Goal: Task Accomplishment & Management: Use online tool/utility

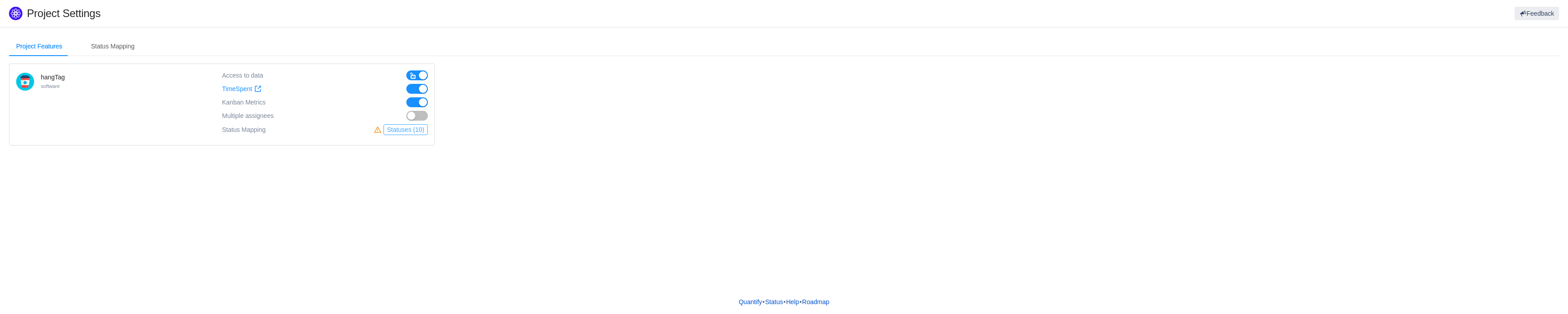
click at [411, 128] on button "Statuses (10)" at bounding box center [405, 130] width 44 height 11
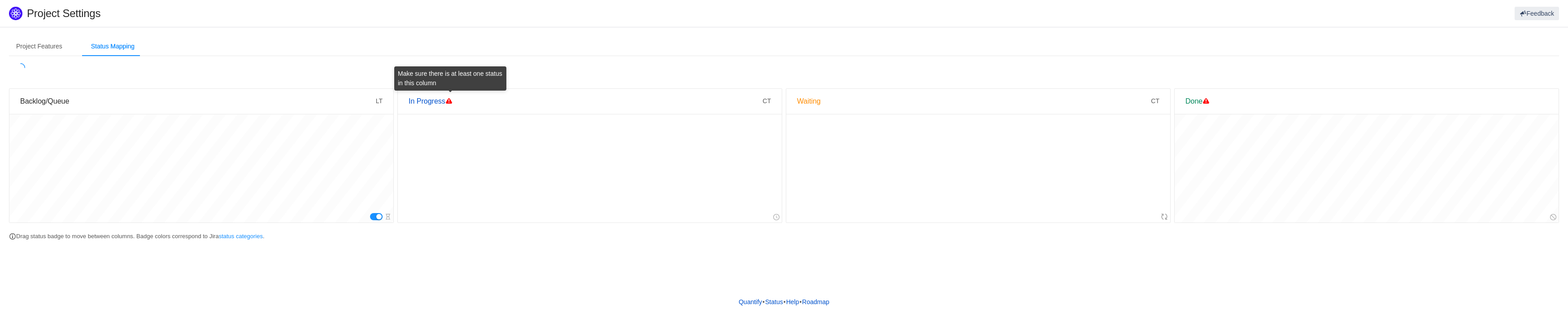
click at [450, 100] on span at bounding box center [449, 101] width 7 height 7
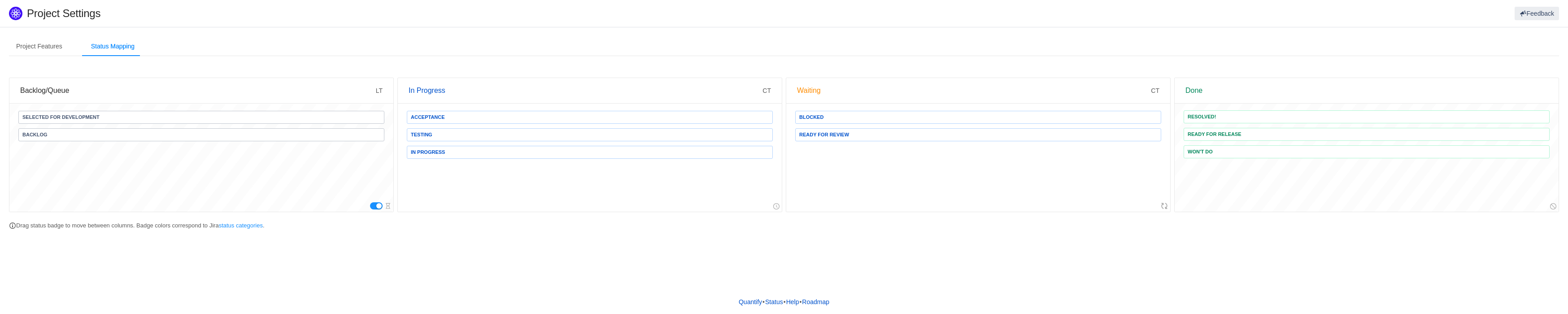
click at [187, 186] on div "Selected for Development Backlog" at bounding box center [201, 158] width 384 height 108
drag, startPoint x: 188, startPoint y: 124, endPoint x: 190, endPoint y: 119, distance: 5.4
click at [190, 119] on span "Selected for Development" at bounding box center [201, 117] width 366 height 13
drag, startPoint x: 190, startPoint y: 119, endPoint x: 51, endPoint y: 51, distance: 154.7
click at [51, 51] on div "Project Features" at bounding box center [39, 46] width 60 height 20
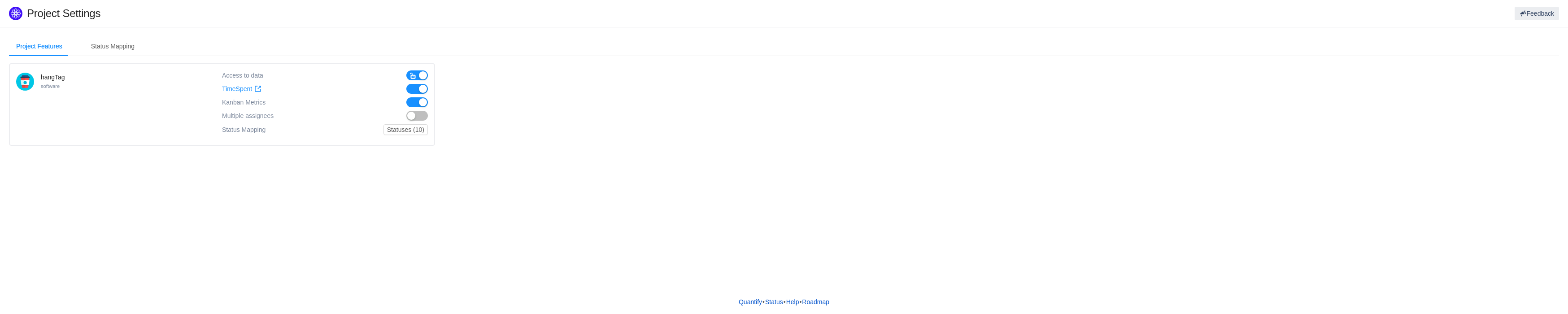
click at [396, 166] on div "Project Features Status Mapping hangTag software Access to data TimeSpent TimeS…" at bounding box center [784, 158] width 1568 height 263
